Goal: Information Seeking & Learning: Learn about a topic

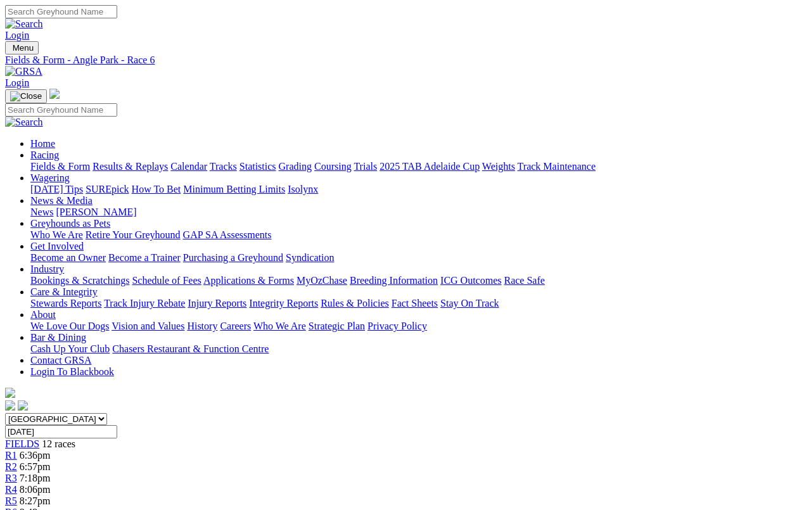
click at [160, 161] on link "Results & Replays" at bounding box center [129, 166] width 75 height 11
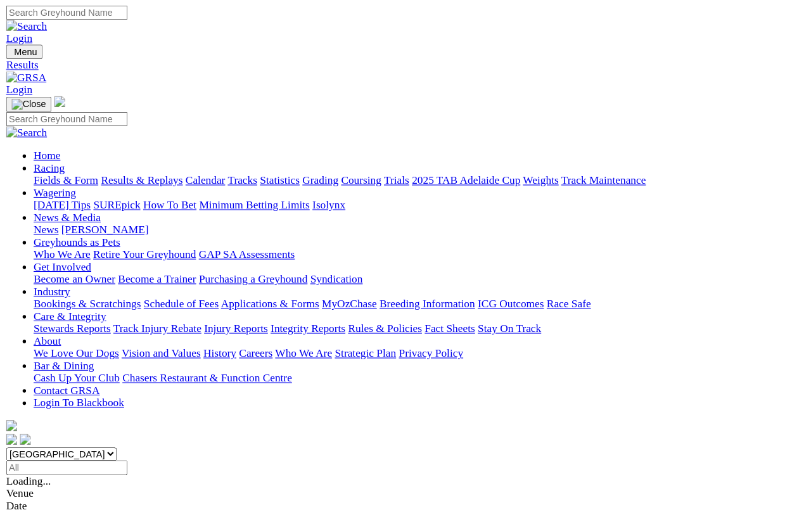
scroll to position [4, 0]
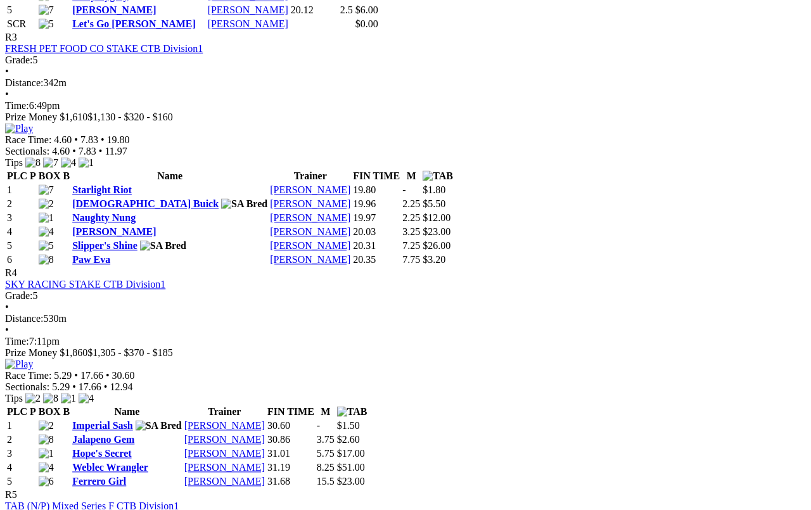
scroll to position [1043, 0]
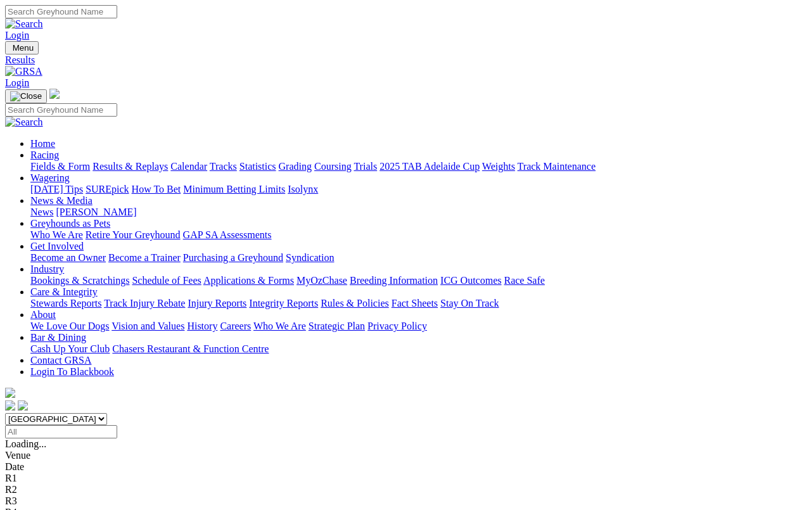
scroll to position [19, 0]
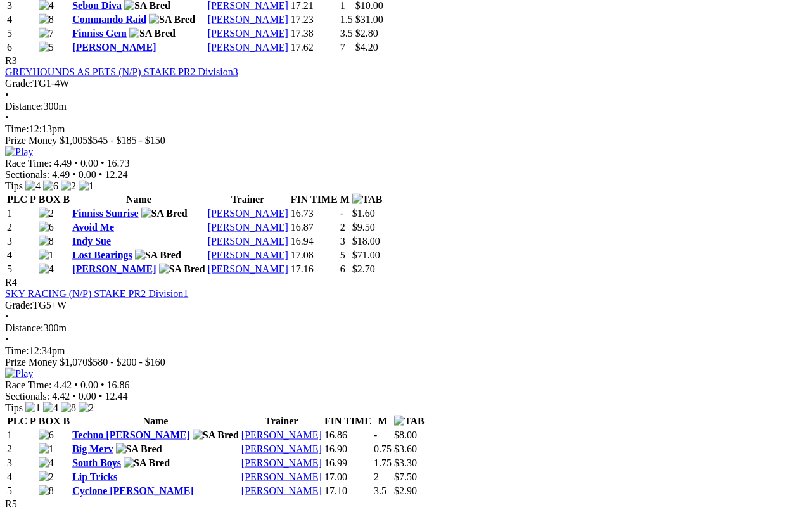
scroll to position [1027, 0]
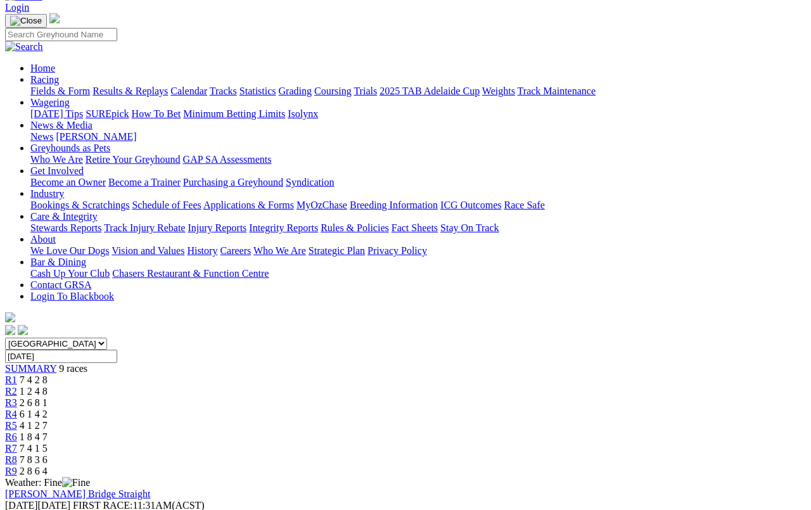
scroll to position [0, 0]
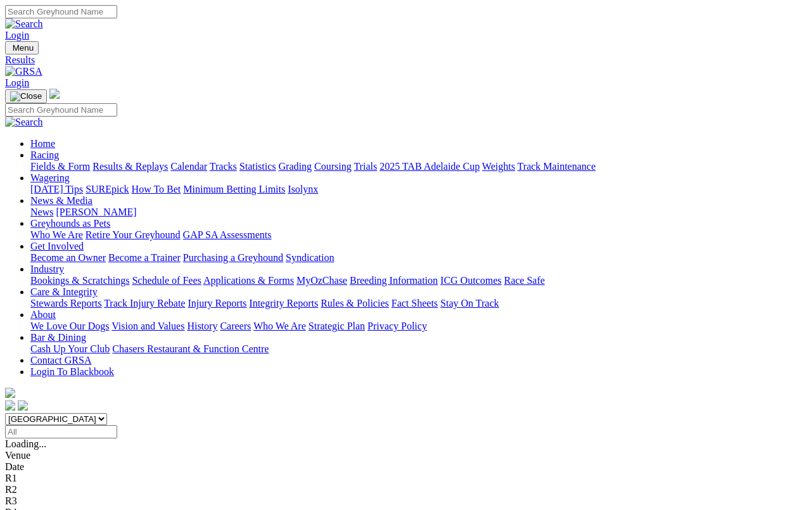
scroll to position [4, 0]
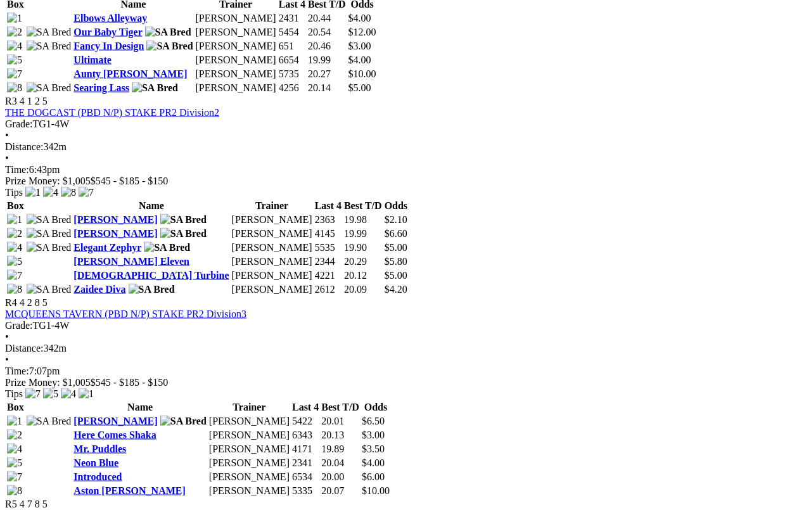
scroll to position [958, 0]
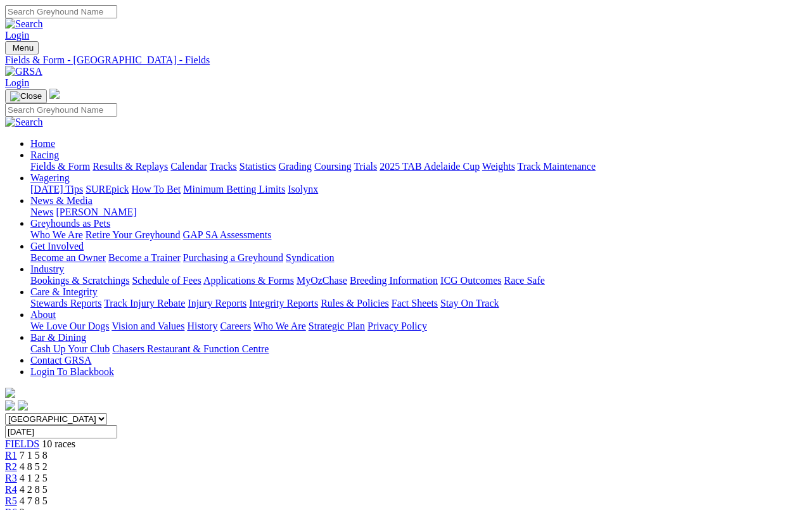
click at [55, 161] on link "Fields & Form" at bounding box center [60, 166] width 60 height 11
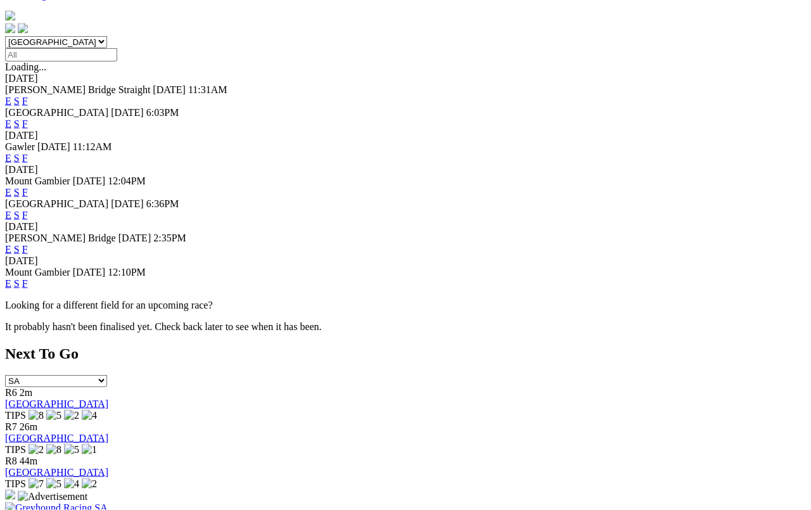
scroll to position [370, 0]
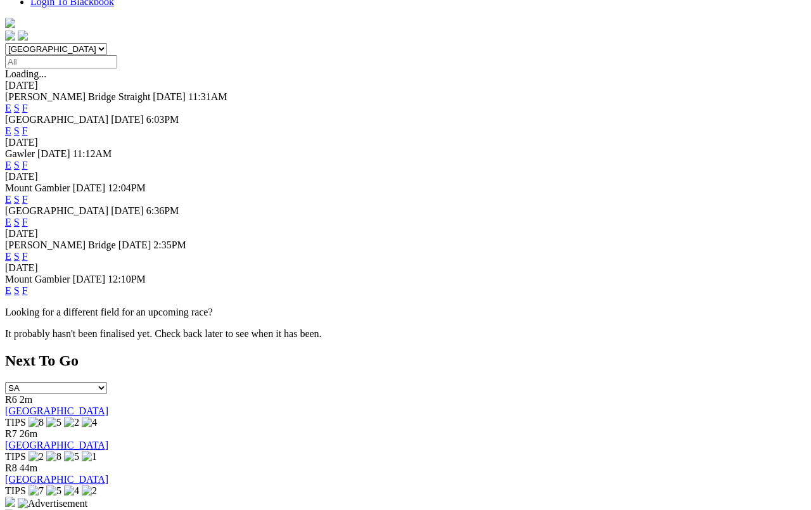
click at [28, 251] on span "F" at bounding box center [25, 256] width 6 height 11
click at [28, 251] on link "F" at bounding box center [25, 256] width 6 height 11
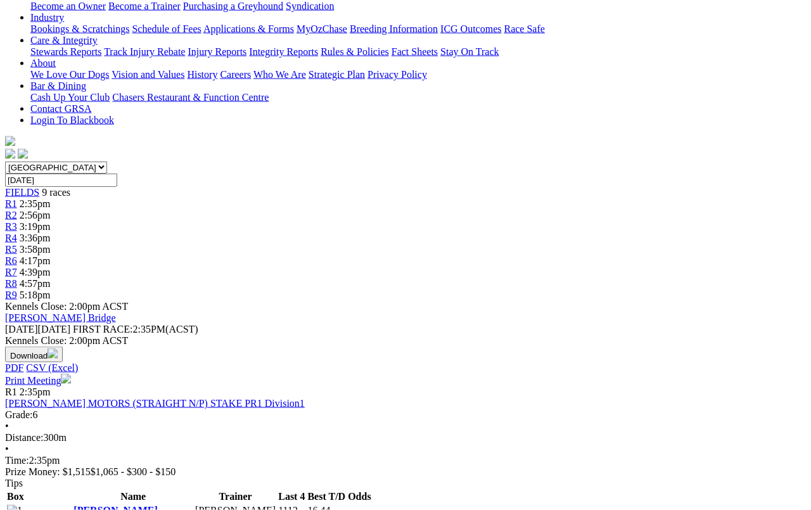
scroll to position [253, 0]
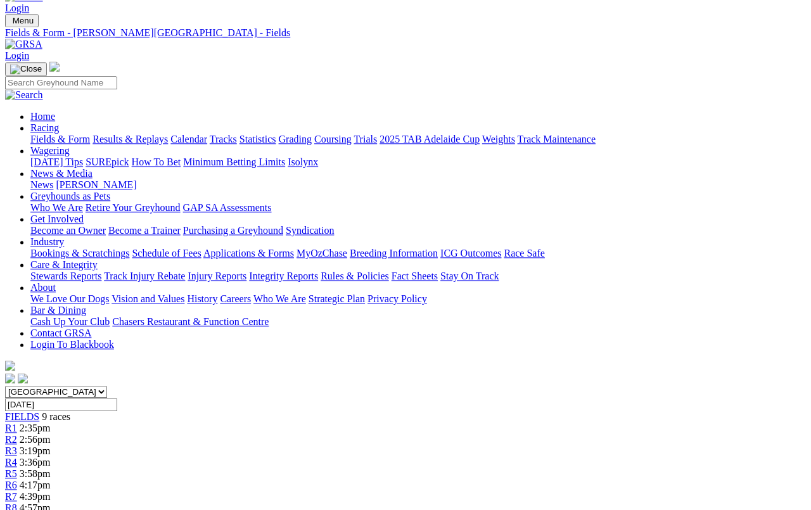
scroll to position [0, 0]
